Goal: Information Seeking & Learning: Learn about a topic

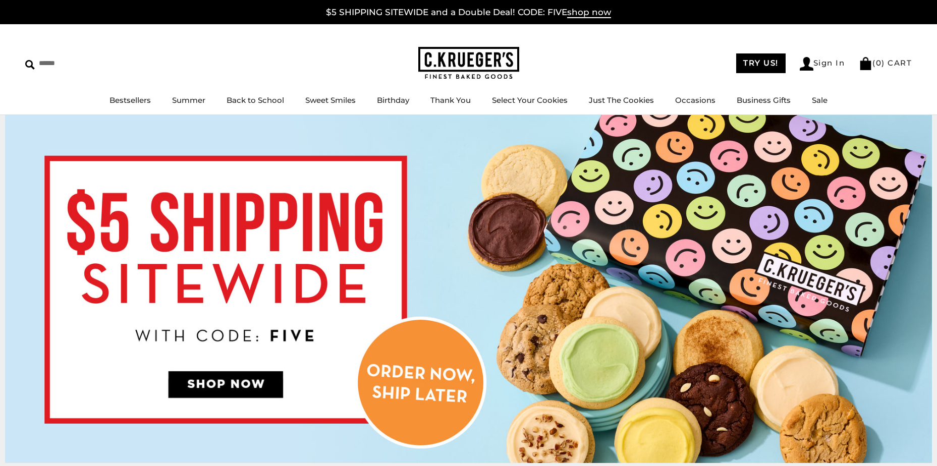
scroll to position [50, 0]
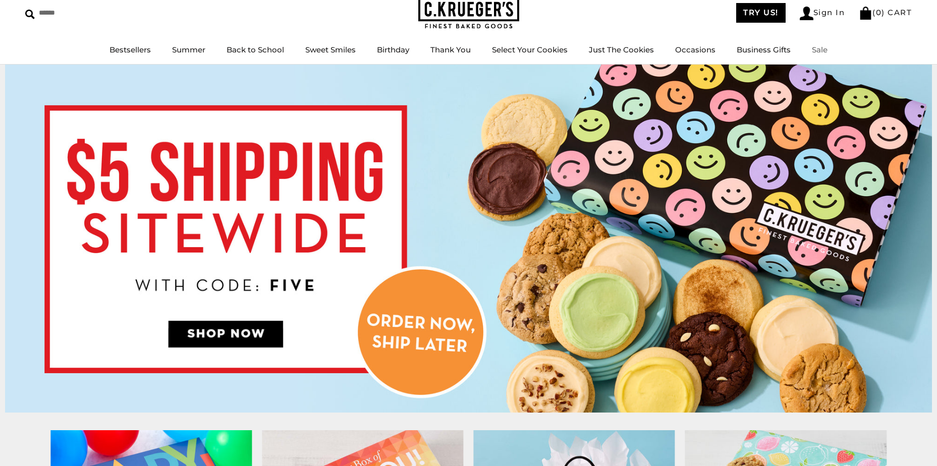
click at [823, 49] on link "Sale" at bounding box center [820, 50] width 16 height 10
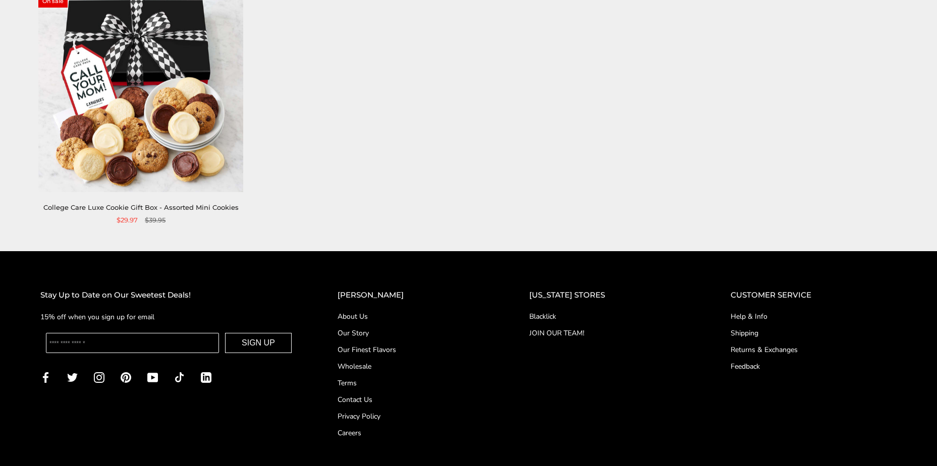
scroll to position [252, 0]
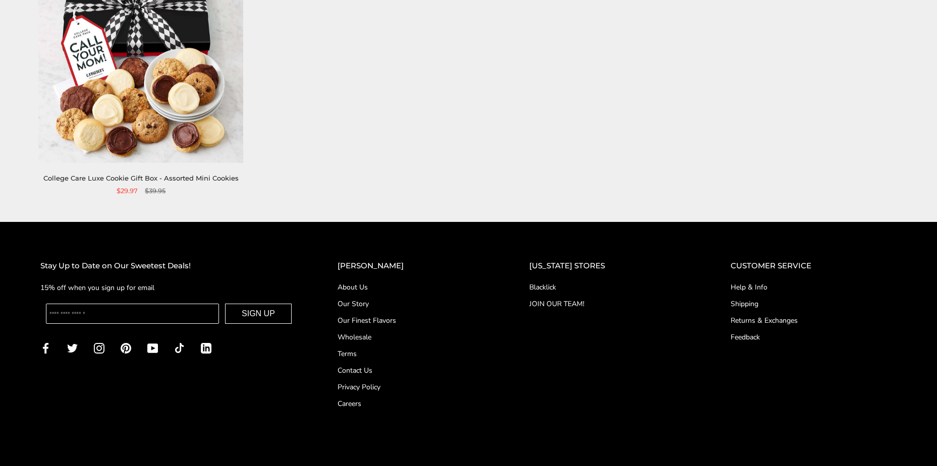
click at [378, 285] on link "About Us" at bounding box center [413, 287] width 151 height 11
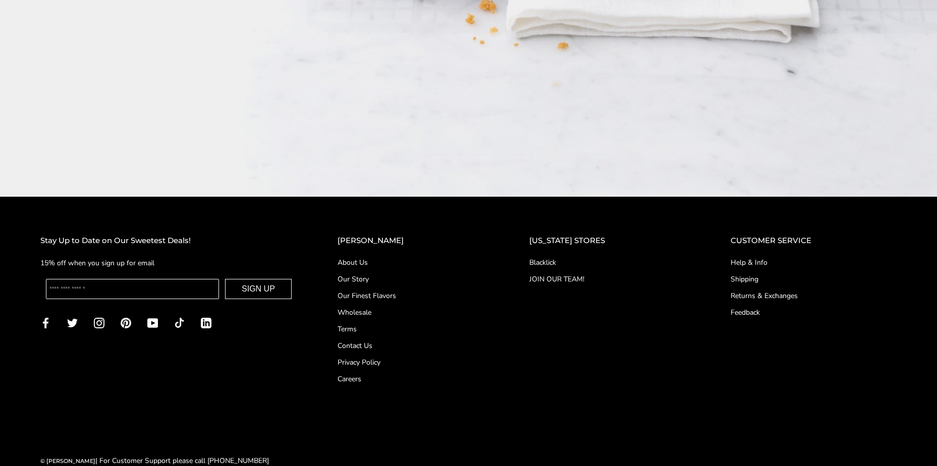
scroll to position [1816, 0]
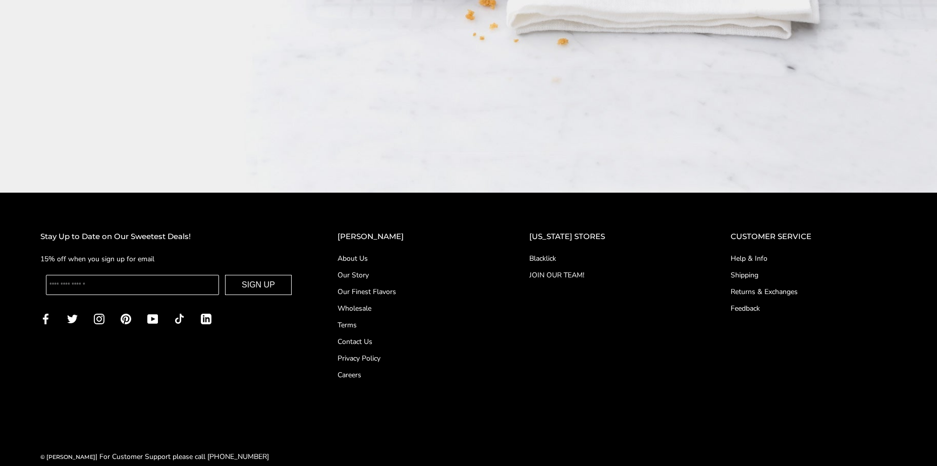
click at [372, 270] on link "Our Story" at bounding box center [413, 275] width 151 height 11
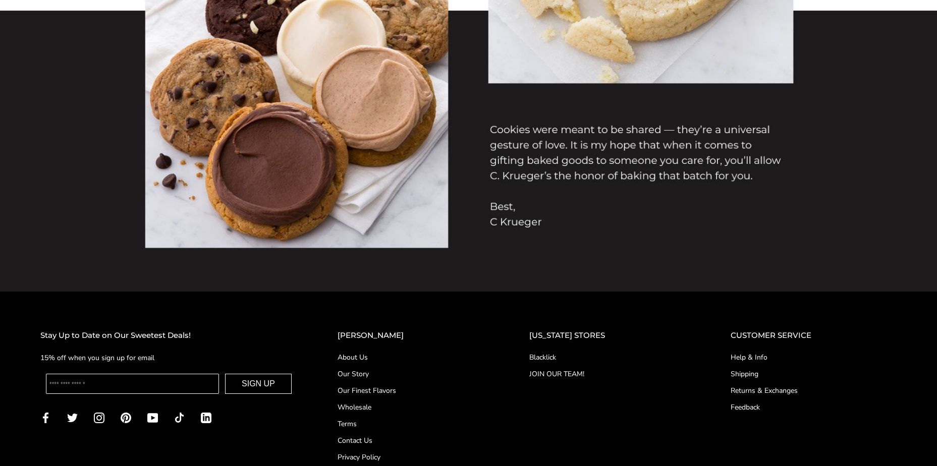
scroll to position [1154, 0]
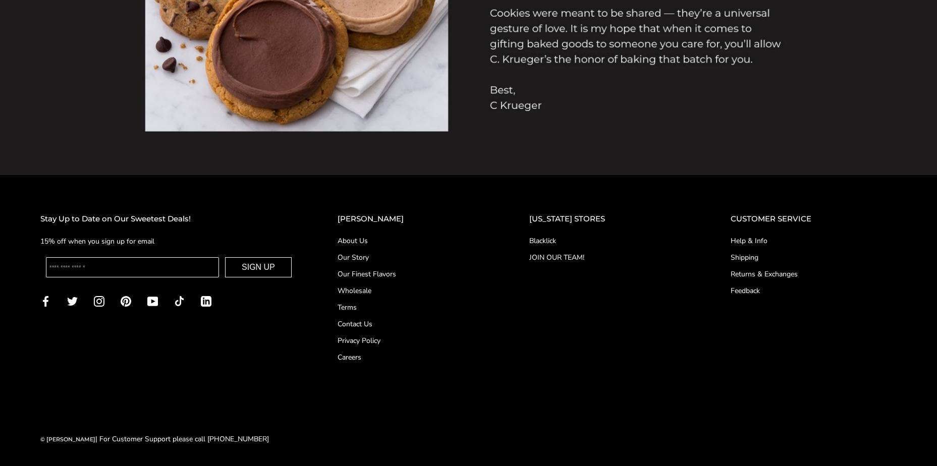
click at [742, 258] on link "Shipping" at bounding box center [814, 257] width 166 height 11
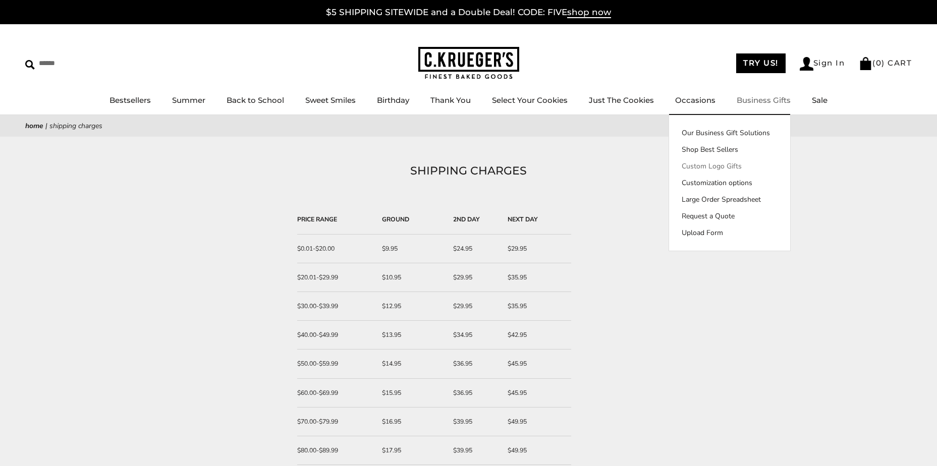
click at [709, 168] on link "Custom Logo Gifts" at bounding box center [729, 166] width 121 height 11
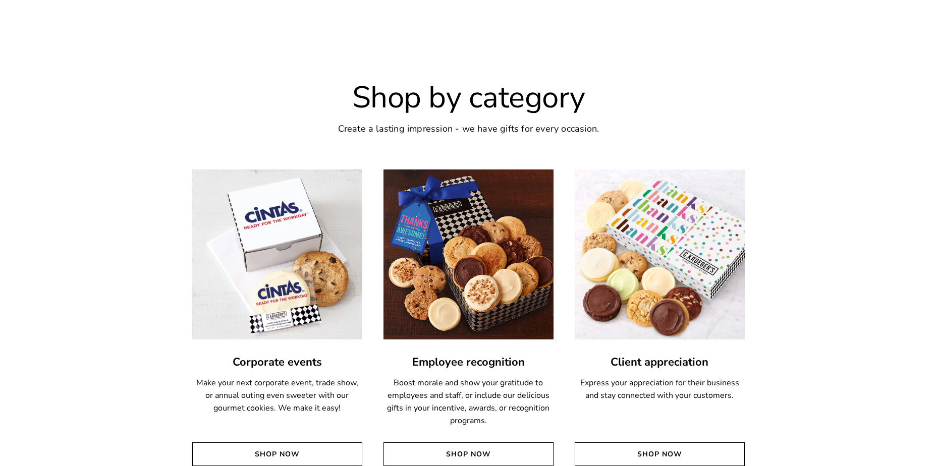
scroll to position [1798, 0]
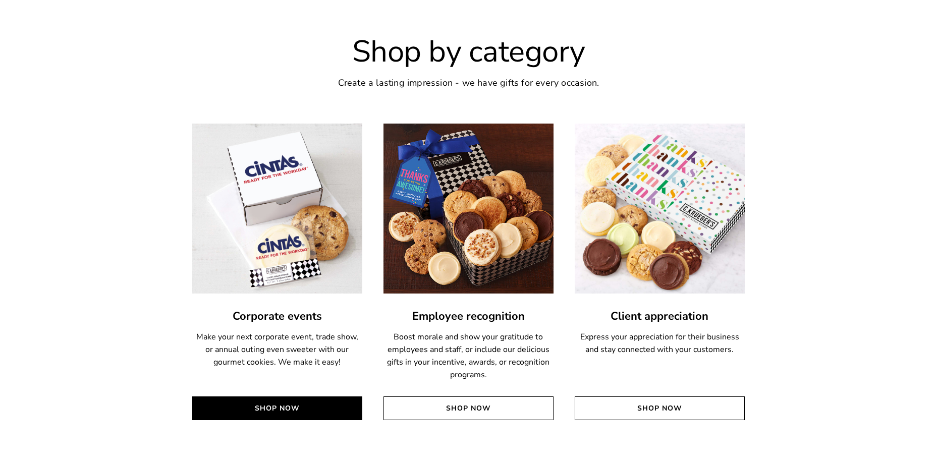
click at [283, 412] on link "Shop Now" at bounding box center [277, 409] width 170 height 24
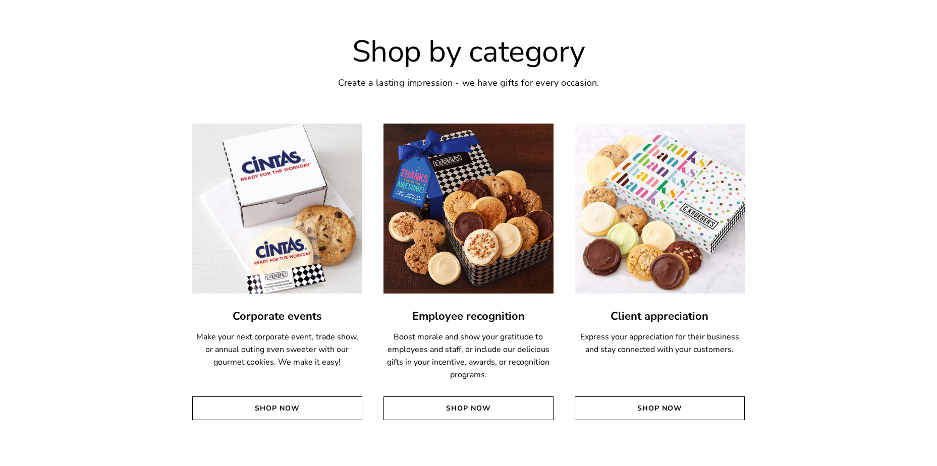
click at [293, 198] on img at bounding box center [277, 208] width 187 height 187
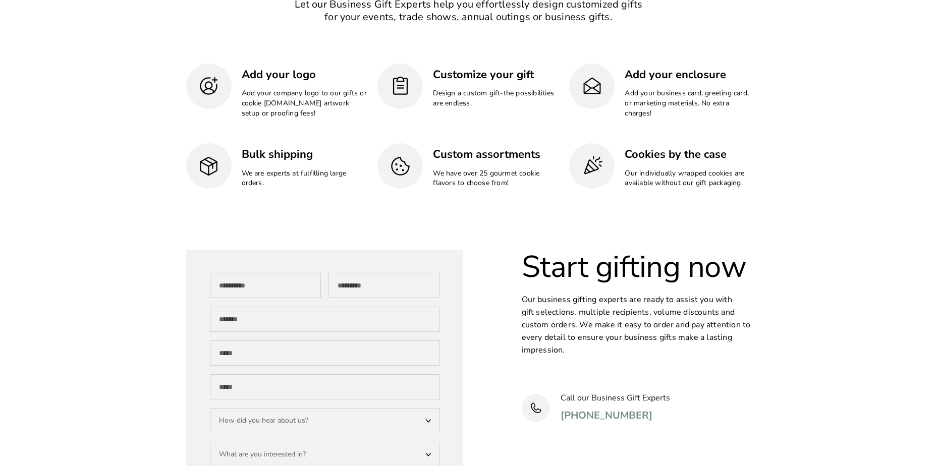
scroll to position [2454, 0]
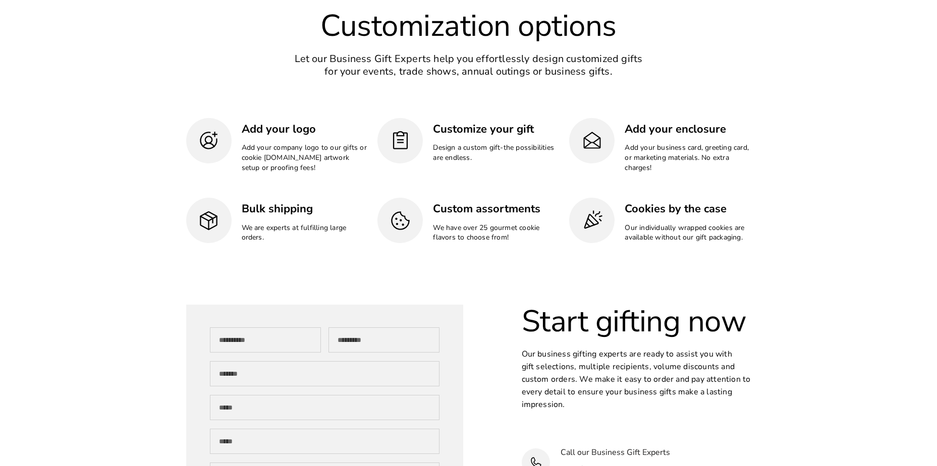
click at [583, 219] on img at bounding box center [592, 221] width 22 height 22
click at [644, 211] on h3 "Cookies by the case" at bounding box center [688, 209] width 126 height 16
drag, startPoint x: 577, startPoint y: 216, endPoint x: 547, endPoint y: 213, distance: 29.9
click at [578, 215] on div at bounding box center [591, 220] width 45 height 45
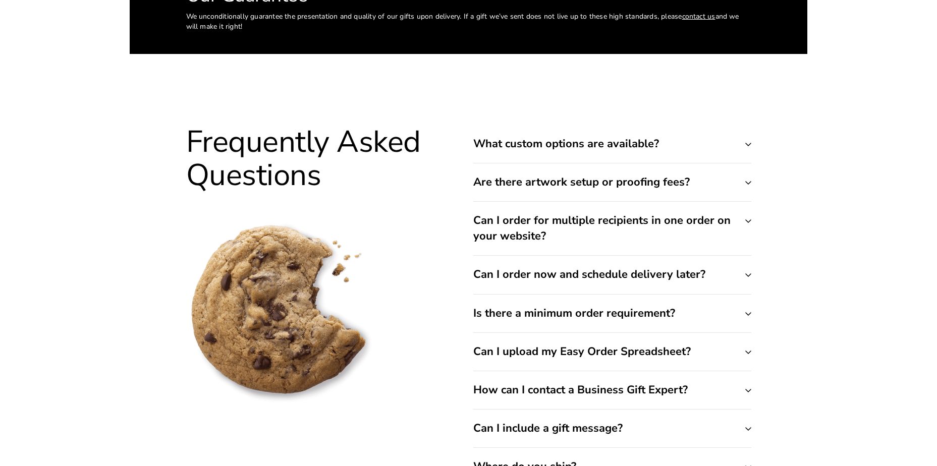
scroll to position [3564, 0]
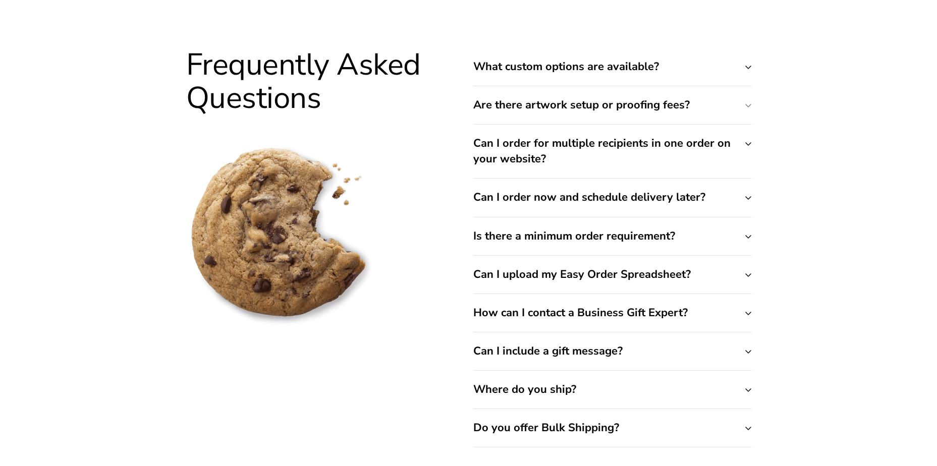
click at [718, 114] on button "Are there artwork setup or proofing fees?" at bounding box center [612, 105] width 278 height 38
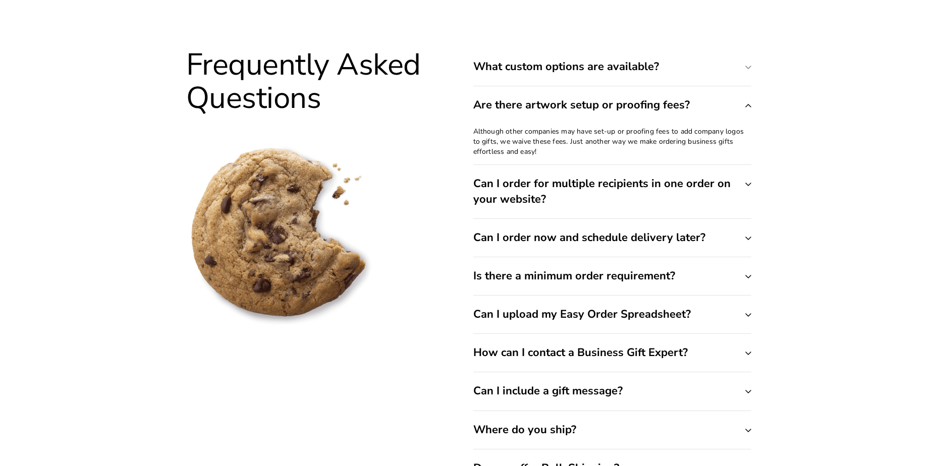
click at [744, 70] on button "What custom options are available?" at bounding box center [612, 67] width 278 height 38
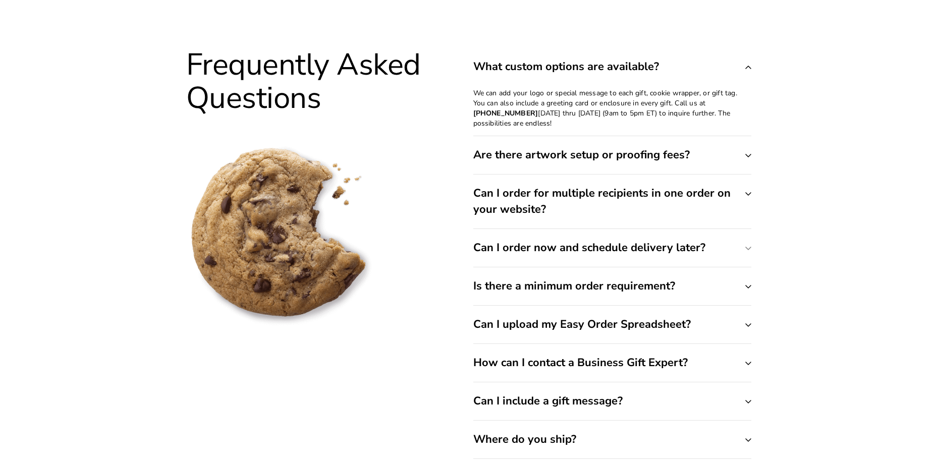
click at [563, 246] on button "Can I order now and schedule delivery later?" at bounding box center [612, 248] width 278 height 38
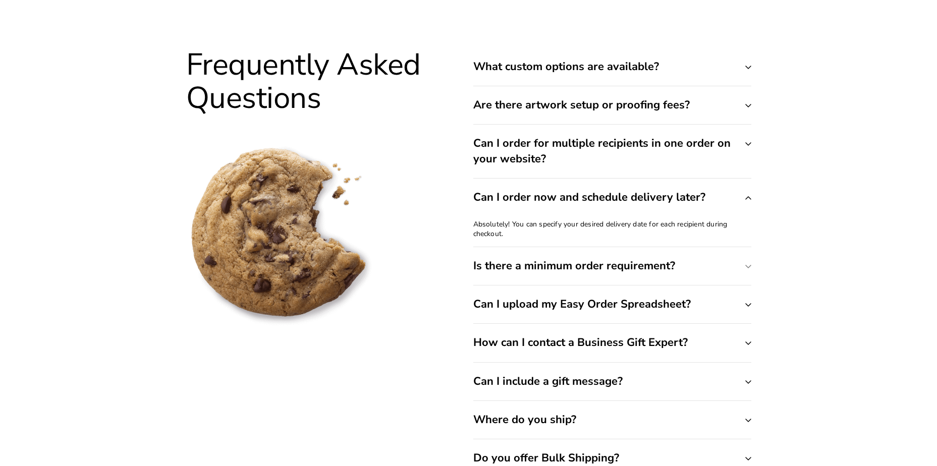
click at [597, 267] on button "Is there a minimum order requirement?" at bounding box center [612, 266] width 278 height 38
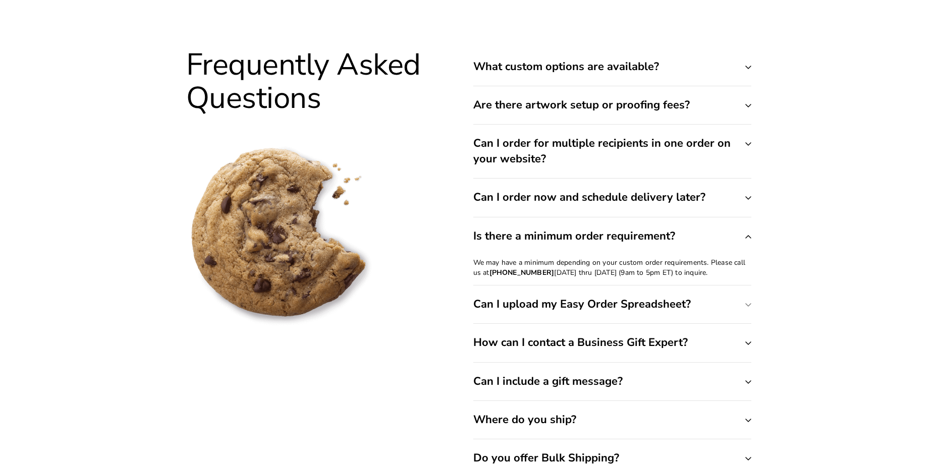
click at [549, 305] on button "Can I upload my Easy Order Spreadsheet?" at bounding box center [612, 305] width 278 height 38
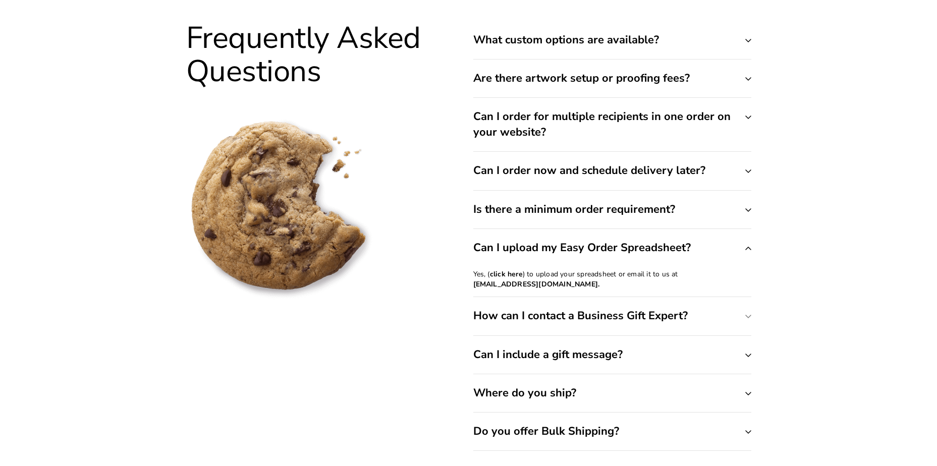
scroll to position [3615, 0]
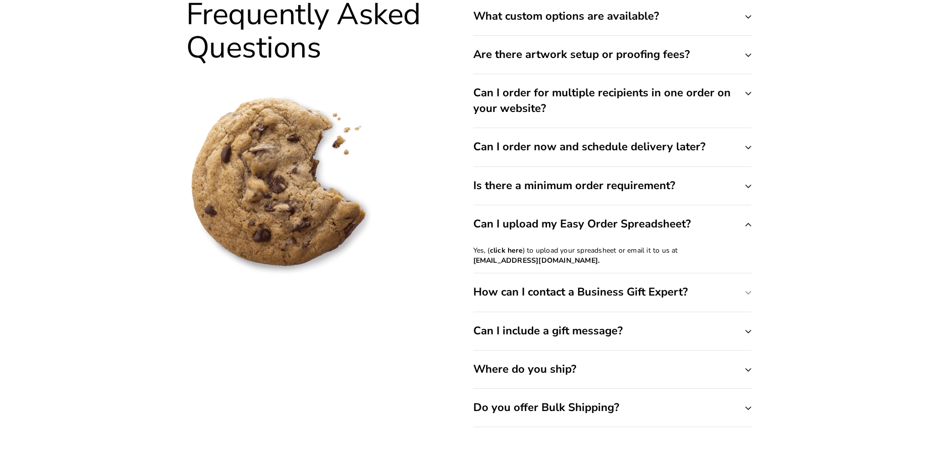
click at [566, 294] on button "How can I contact a Business Gift Expert?" at bounding box center [612, 293] width 278 height 38
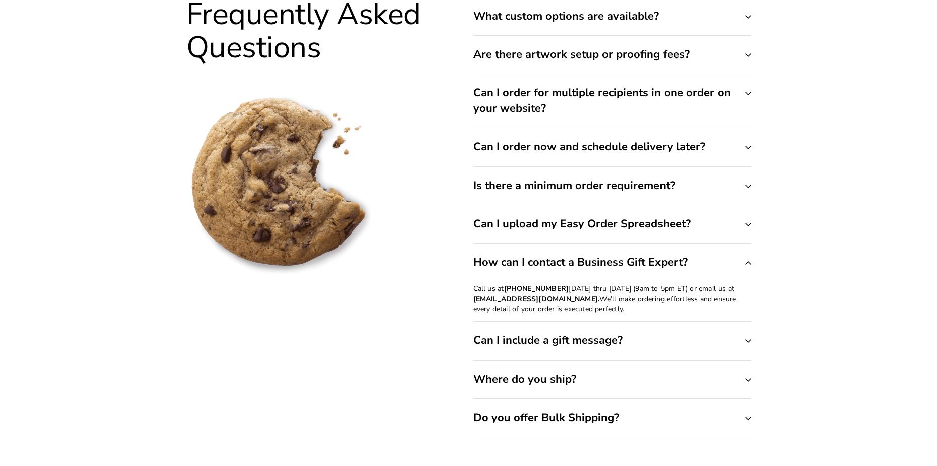
scroll to position [3665, 0]
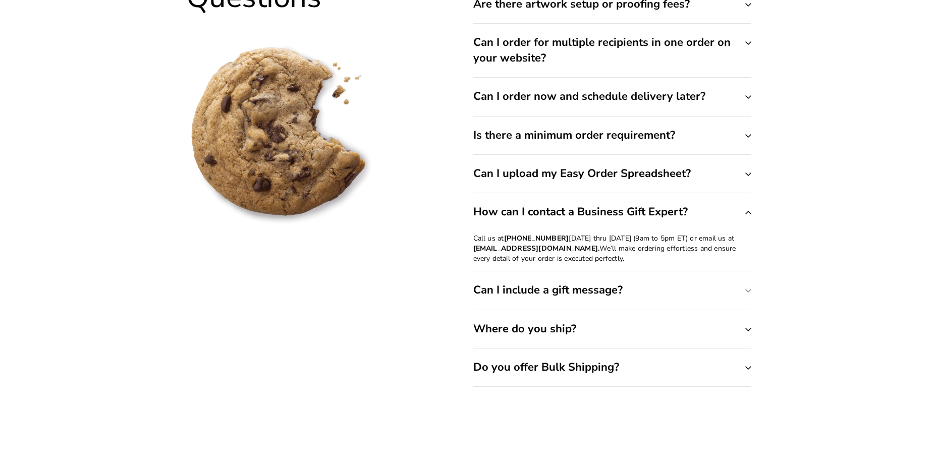
click at [529, 298] on button "Can I include a gift message?" at bounding box center [612, 290] width 278 height 38
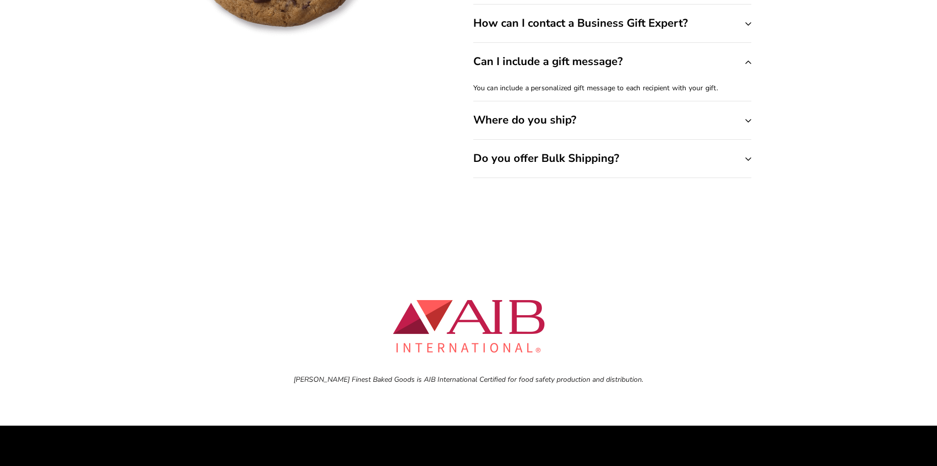
scroll to position [3867, 0]
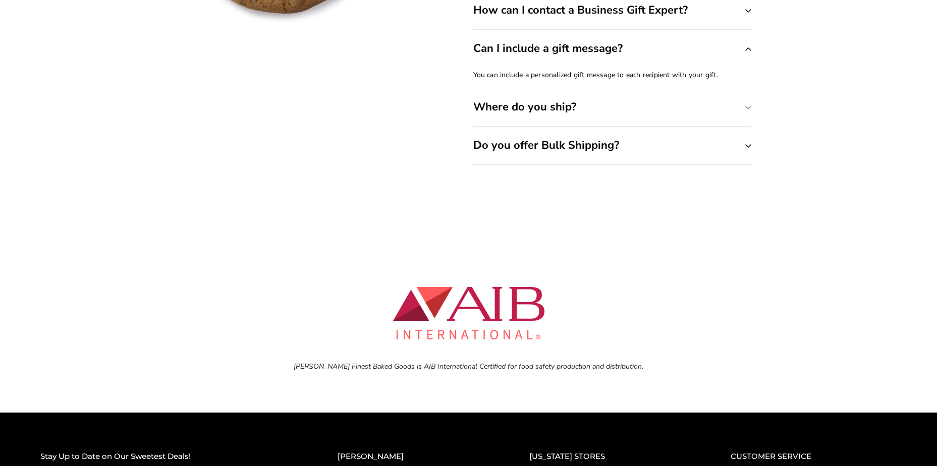
click at [559, 105] on button "Where do you ship?" at bounding box center [612, 107] width 278 height 38
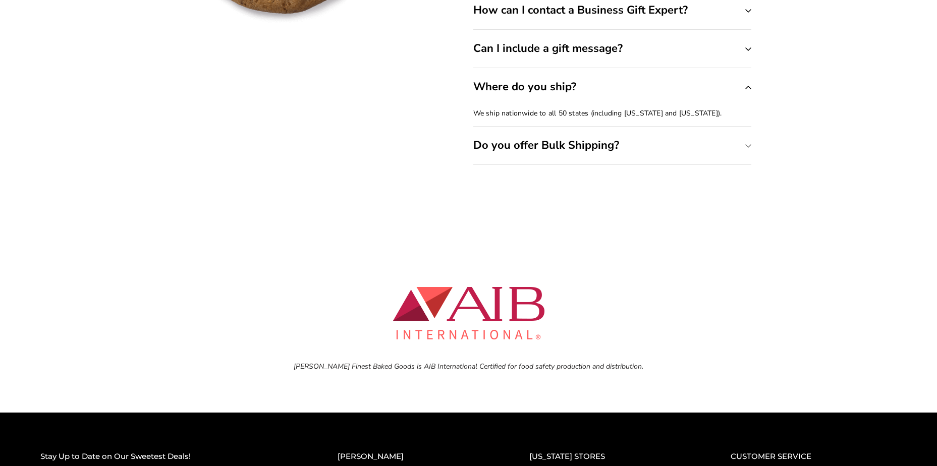
click at [542, 147] on button "Do you offer Bulk Shipping?" at bounding box center [612, 146] width 278 height 38
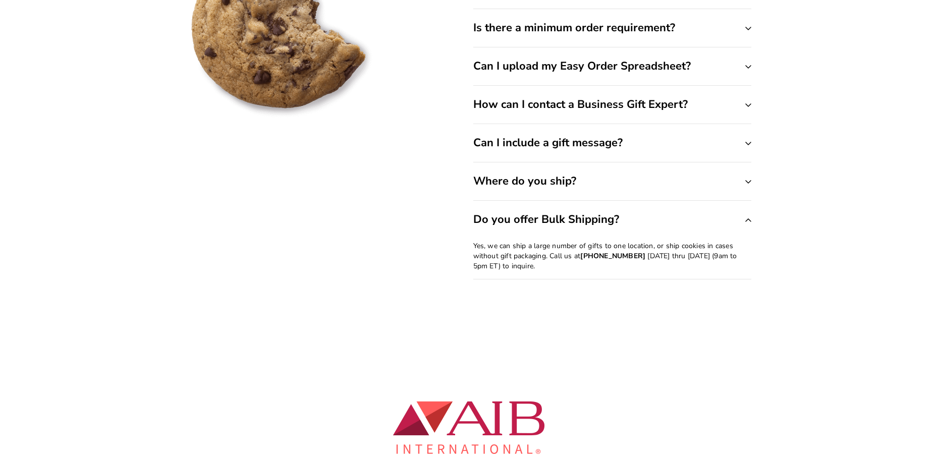
scroll to position [3766, 0]
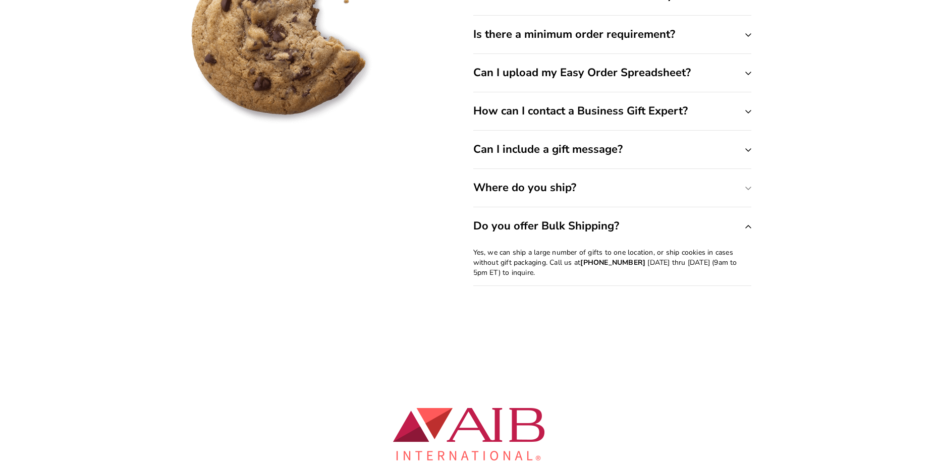
click at [568, 184] on button "Where do you ship?" at bounding box center [612, 188] width 278 height 38
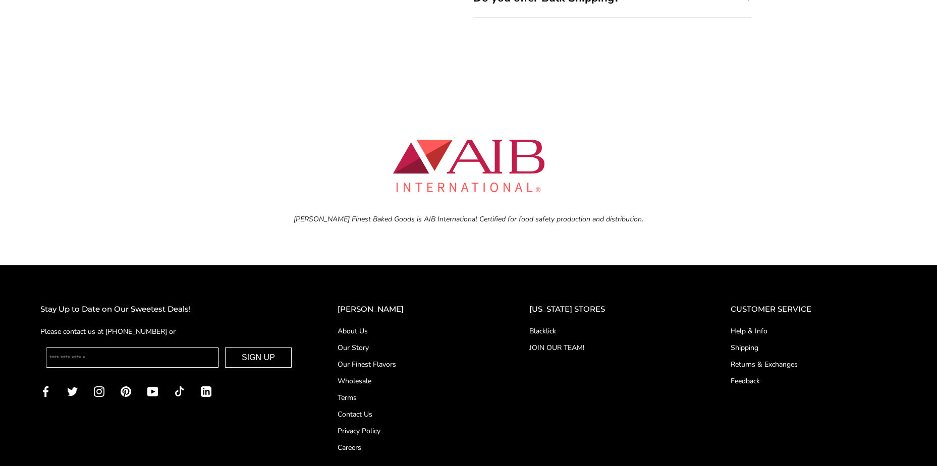
scroll to position [4105, 0]
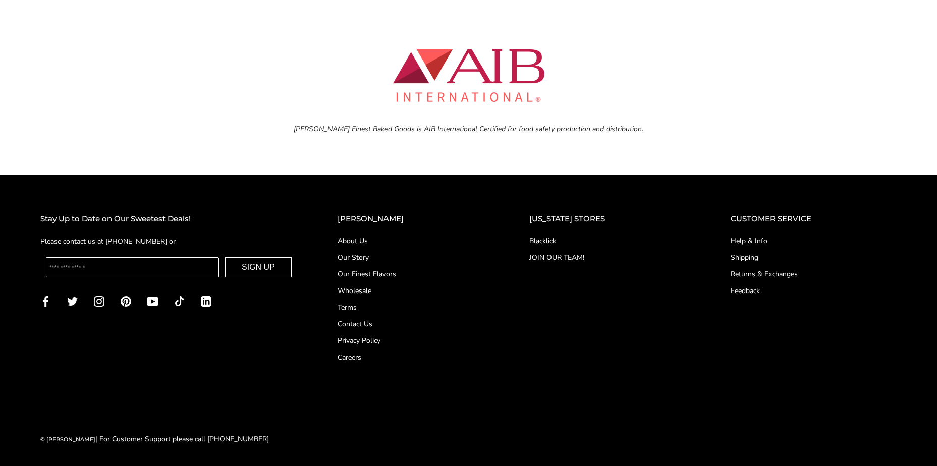
click at [735, 293] on link "Feedback" at bounding box center [814, 291] width 166 height 11
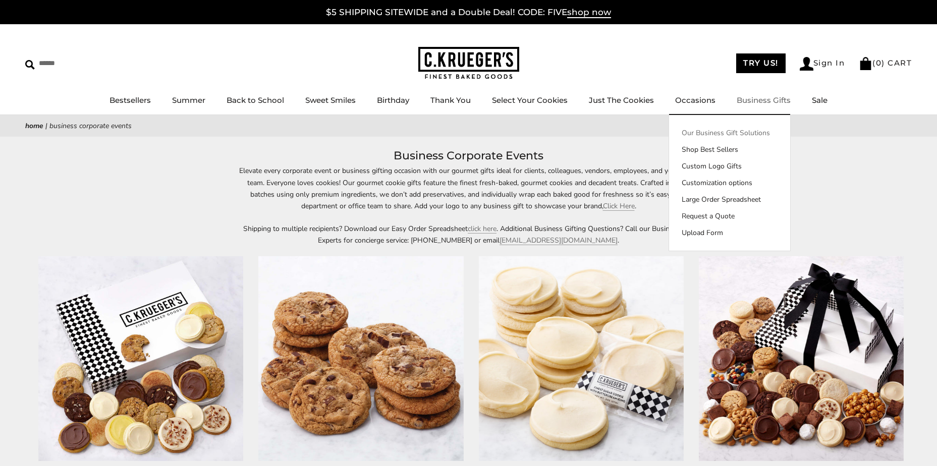
click at [738, 131] on link "Our Business Gift Solutions" at bounding box center [729, 133] width 121 height 11
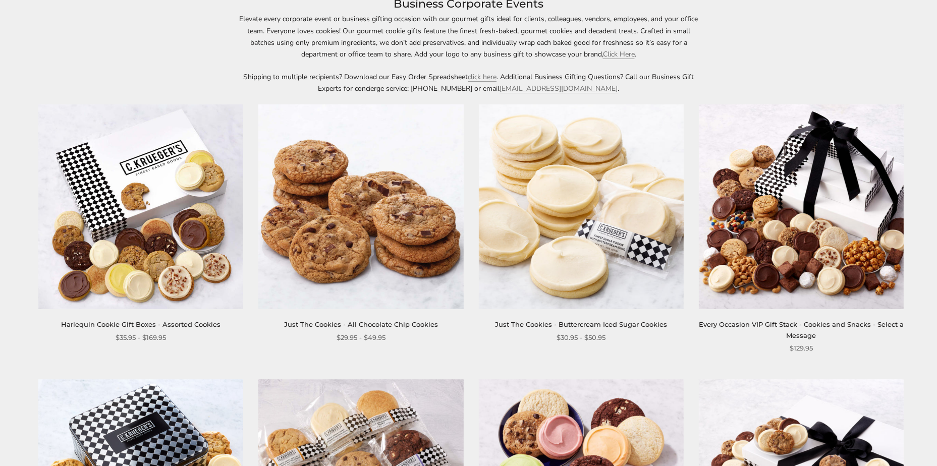
scroll to position [151, 0]
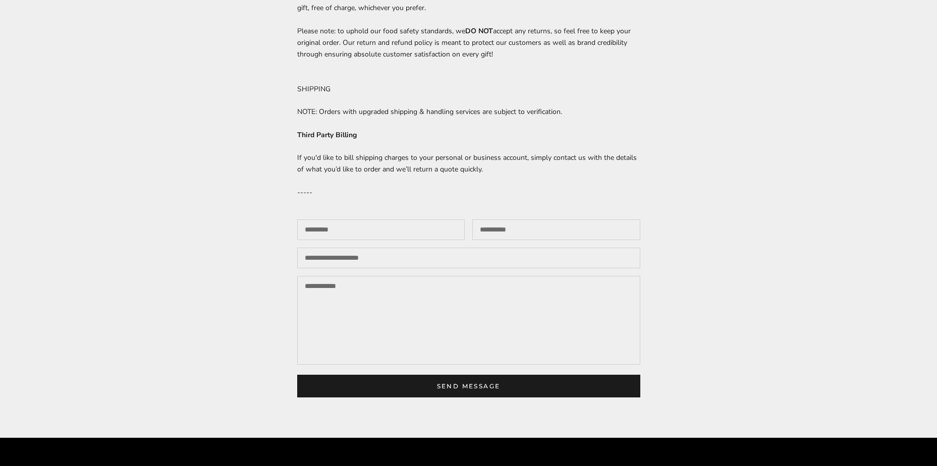
scroll to position [353, 0]
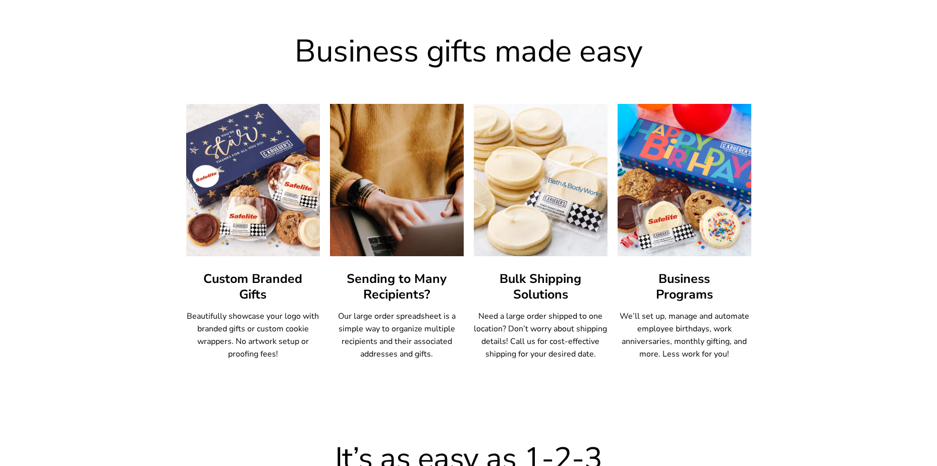
scroll to position [404, 0]
